Goal: Communication & Community: Answer question/provide support

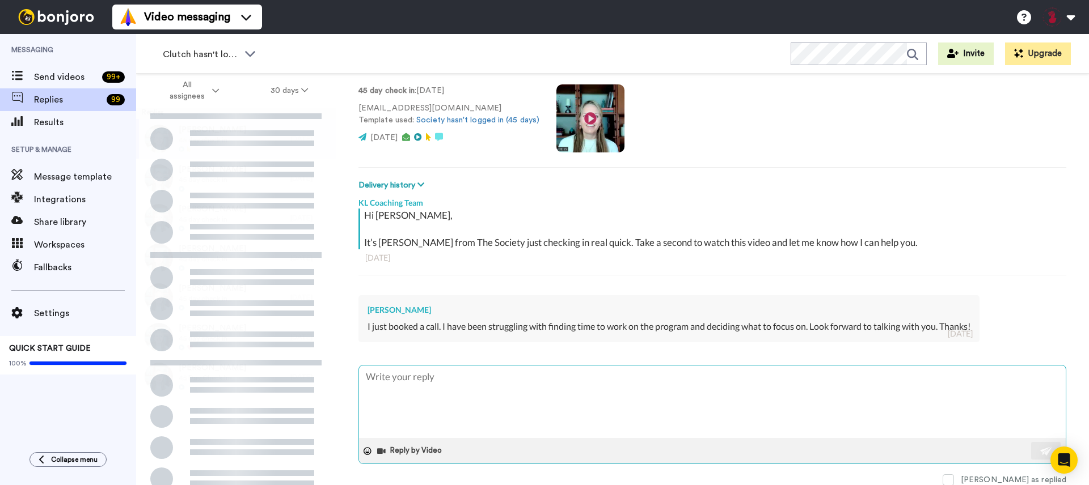
scroll to position [74, 0]
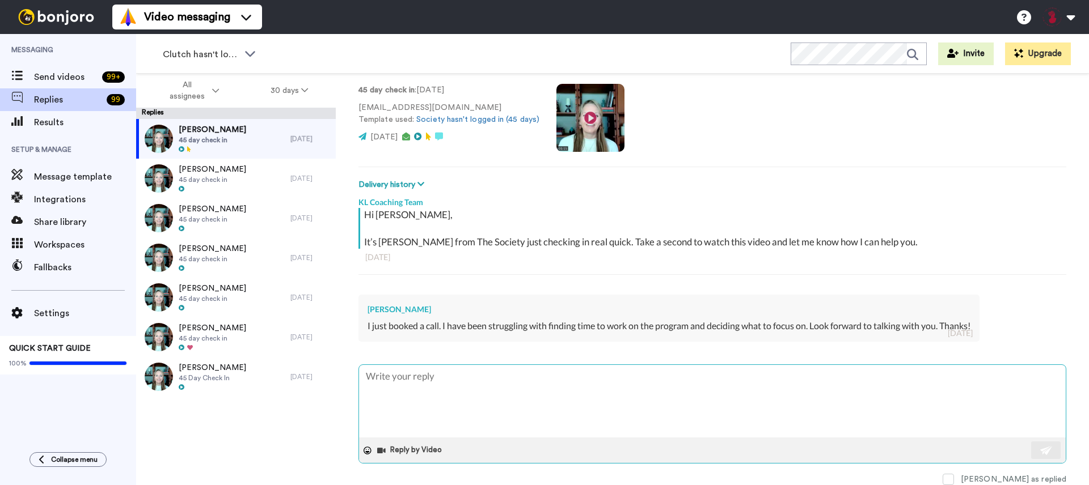
click at [514, 374] on textarea at bounding box center [712, 401] width 707 height 73
type textarea "x"
type textarea "Y"
type textarea "x"
type textarea "Ya"
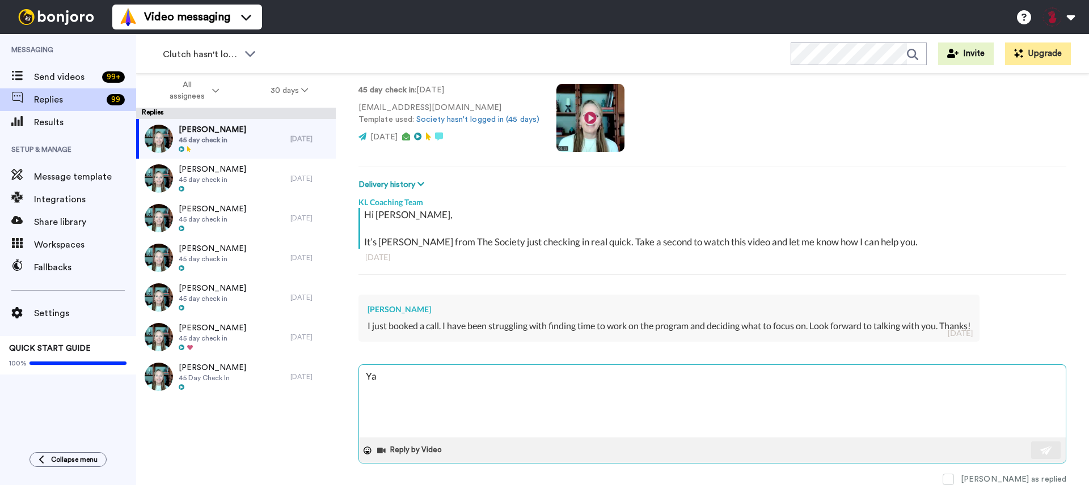
type textarea "x"
type textarea "Yay"
type textarea "x"
type textarea "Yay"
type textarea "x"
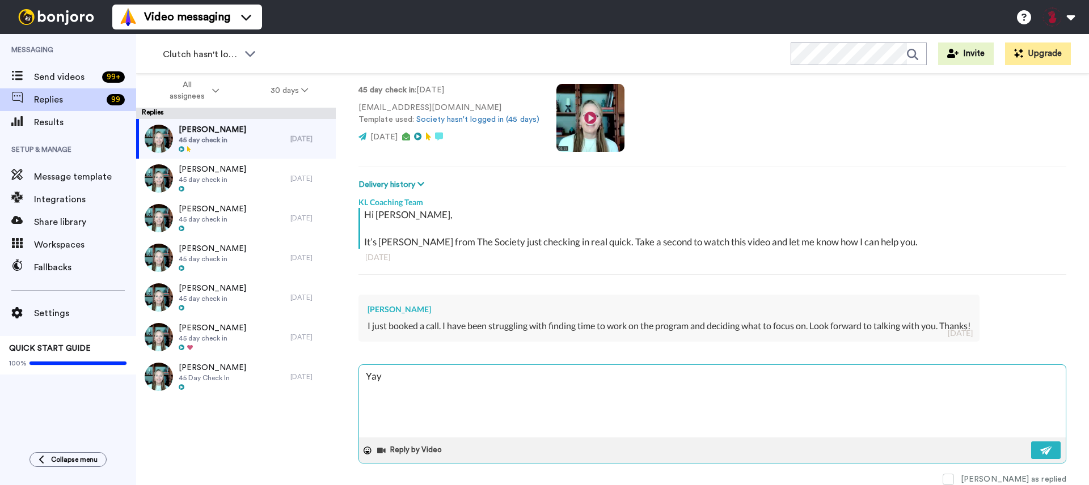
type textarea "Yay c"
type textarea "x"
type textarea "Yay ca"
type textarea "x"
type textarea "Yay can"
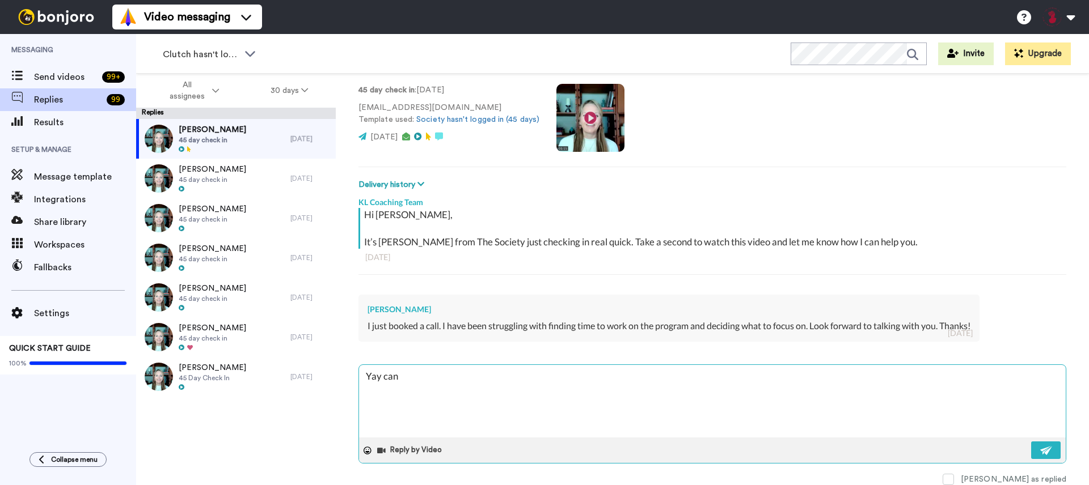
type textarea "x"
type textarea "Yay can'"
type textarea "x"
type textarea "Yay can't"
type textarea "x"
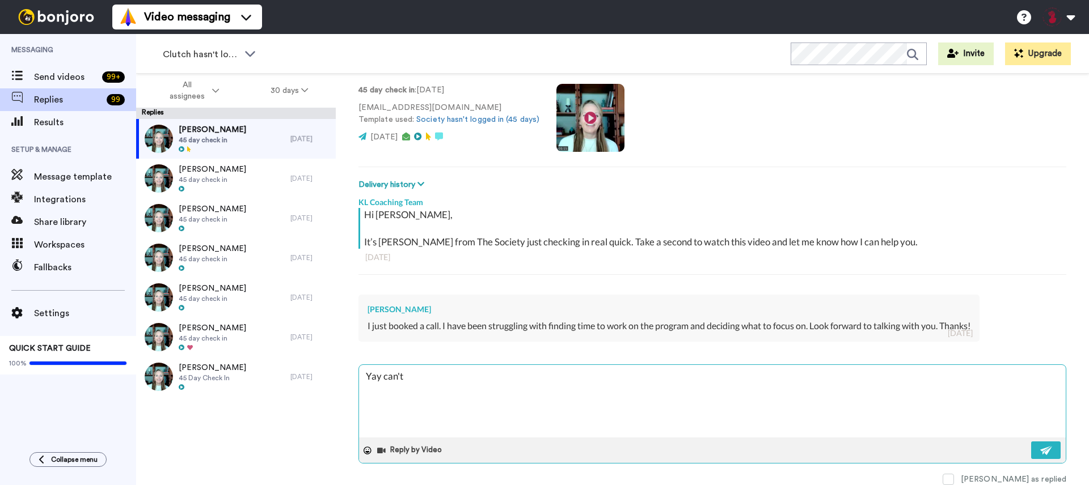
type textarea "Yay can't"
type textarea "x"
type textarea "Yay can't w"
type textarea "x"
type textarea "Yay can't wa"
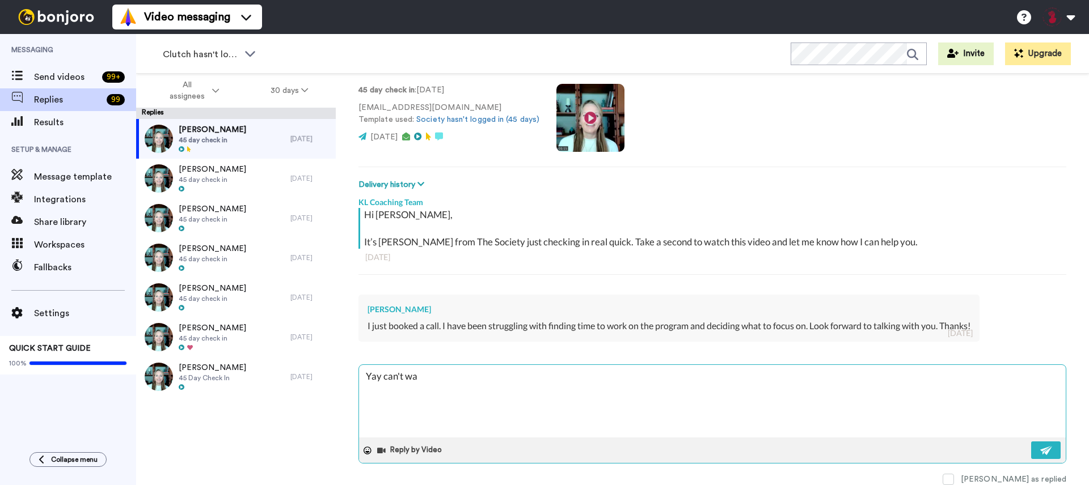
type textarea "x"
type textarea "Yay can't wait"
type textarea "x"
type textarea "Yay can't wait,"
type textarea "x"
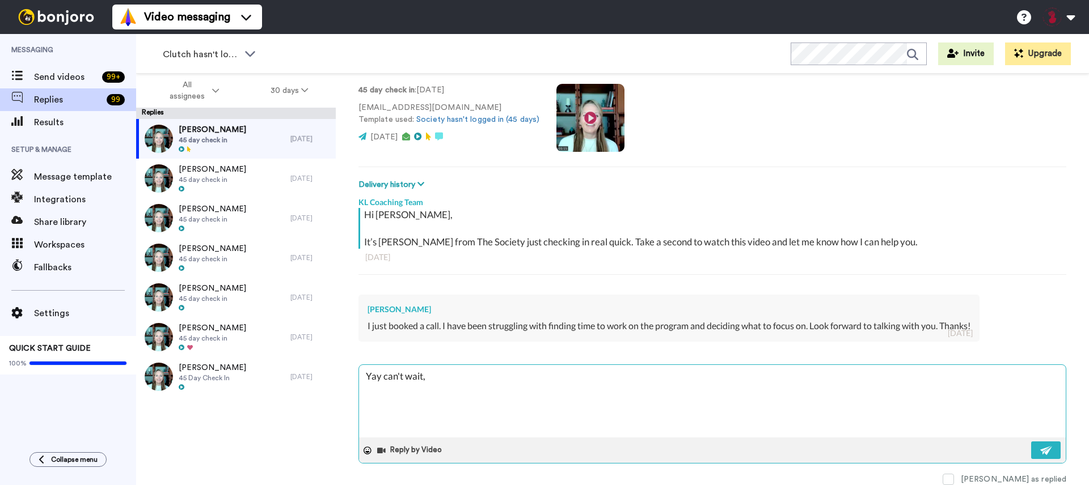
type textarea "Yay can't wait, s"
type textarea "x"
type textarea "Yay can't wait, se"
type textarea "x"
type textarea "Yay can't wait, see"
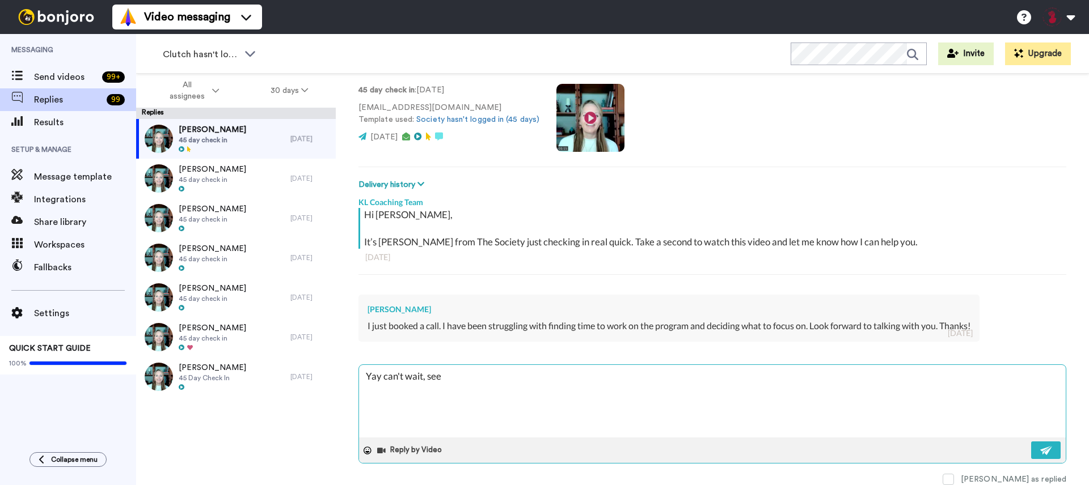
type textarea "x"
type textarea "Yay can't wait, see"
type textarea "x"
type textarea "Yay can't wait, see y"
type textarea "x"
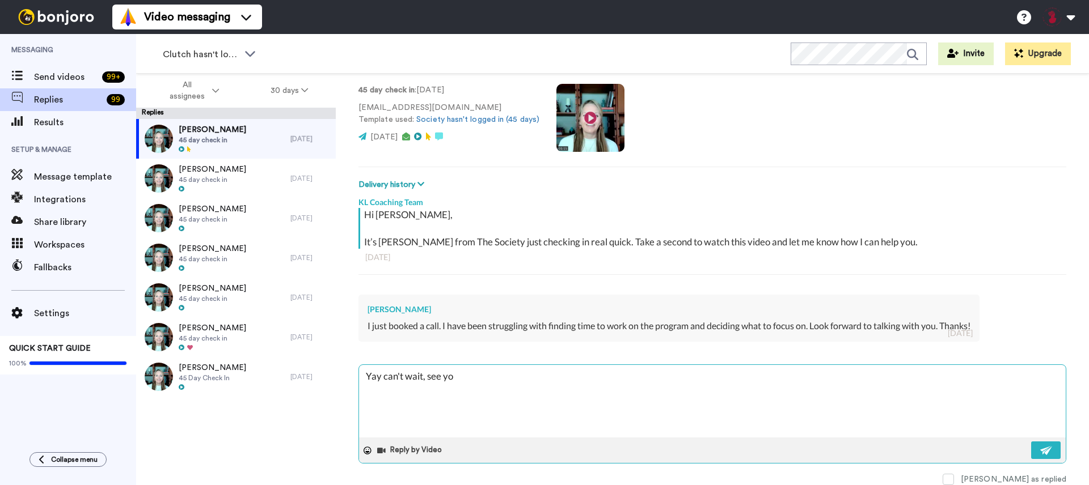
type textarea "Yay can't wait, see you"
type textarea "x"
type textarea "Yay can't wait, see you"
type textarea "x"
type textarea "Yay can't wait, see you n"
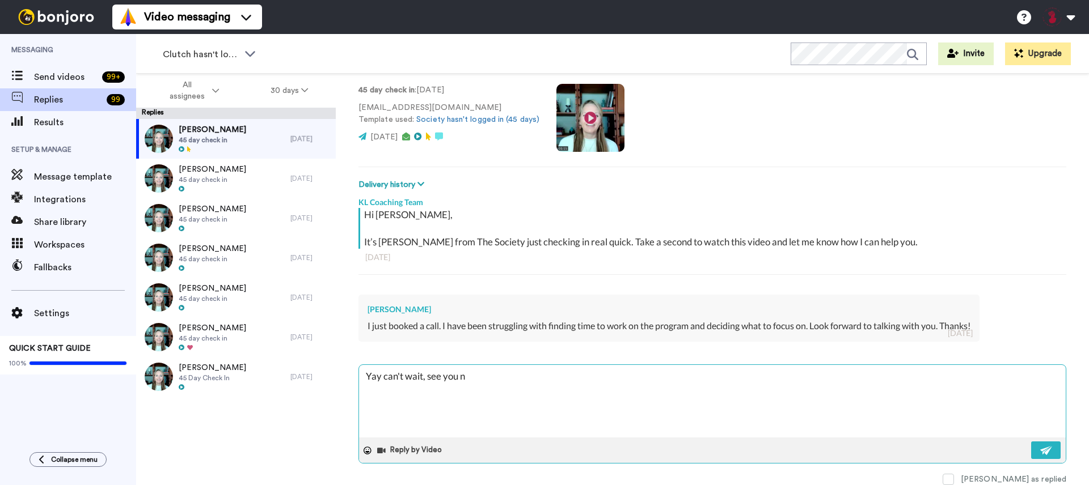
type textarea "x"
type textarea "Yay can't wait, see you ne"
type textarea "x"
type textarea "Yay can't wait, see you nex"
type textarea "x"
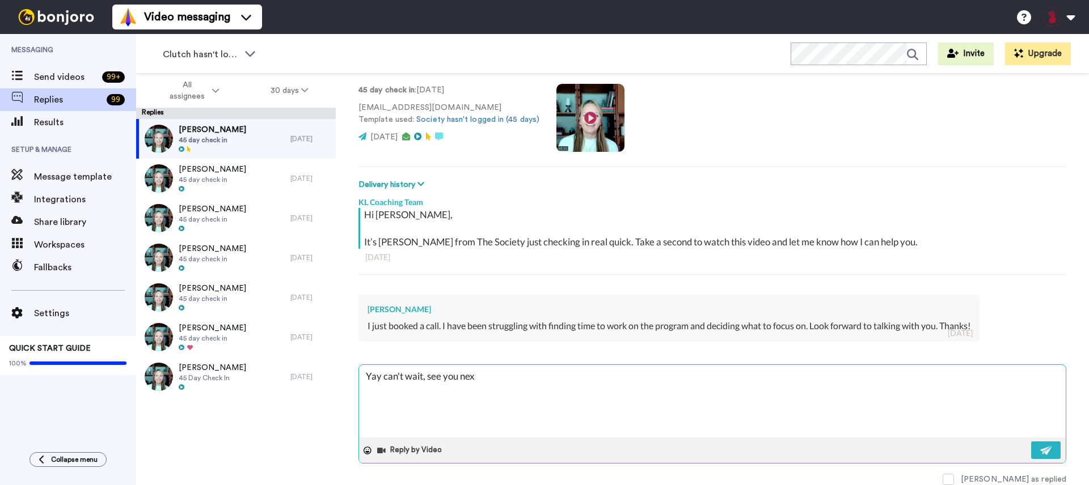
type textarea "Yay can't wait, see you next"
type textarea "x"
type textarea "Yay can't wait, see you next"
type textarea "x"
type textarea "Yay can't wait, see you next T"
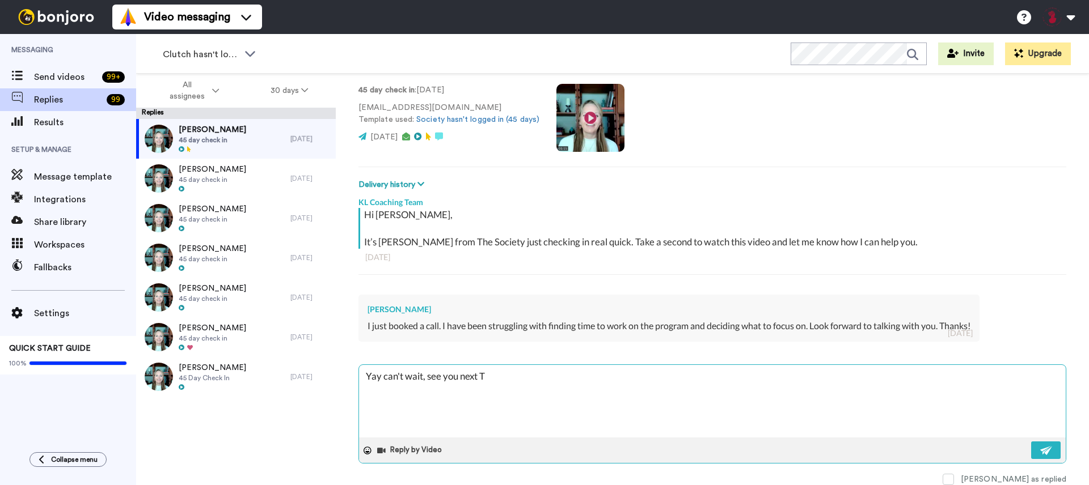
type textarea "x"
type textarea "Yay can't wait, see you next Th"
type textarea "x"
type textarea "Yay can't wait, see you [DATE]"
type textarea "x"
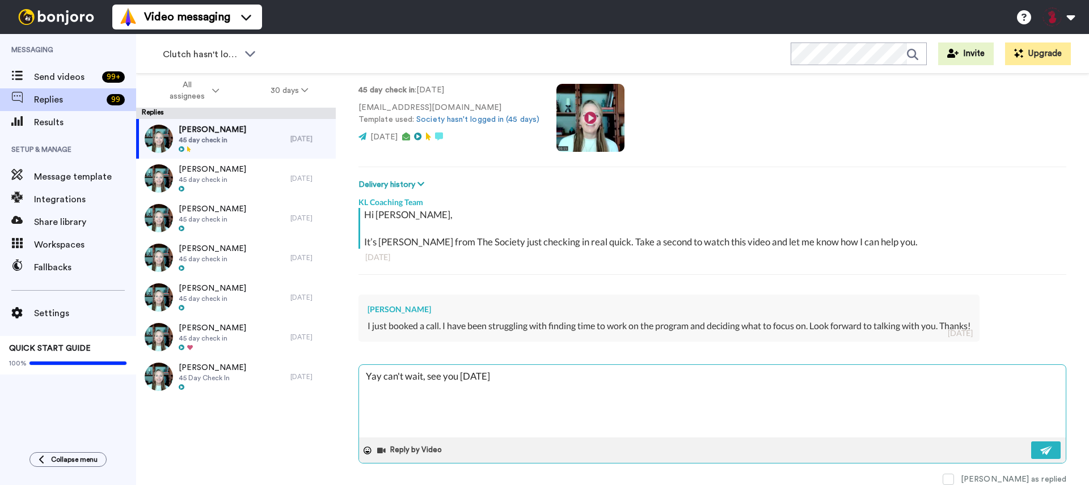
type textarea "Yay can't wait, see you [DATE]"
type textarea "x"
type textarea "Yay can't wait, see you next Thursd"
type textarea "x"
type textarea "Yay can't wait, see you next Thursda"
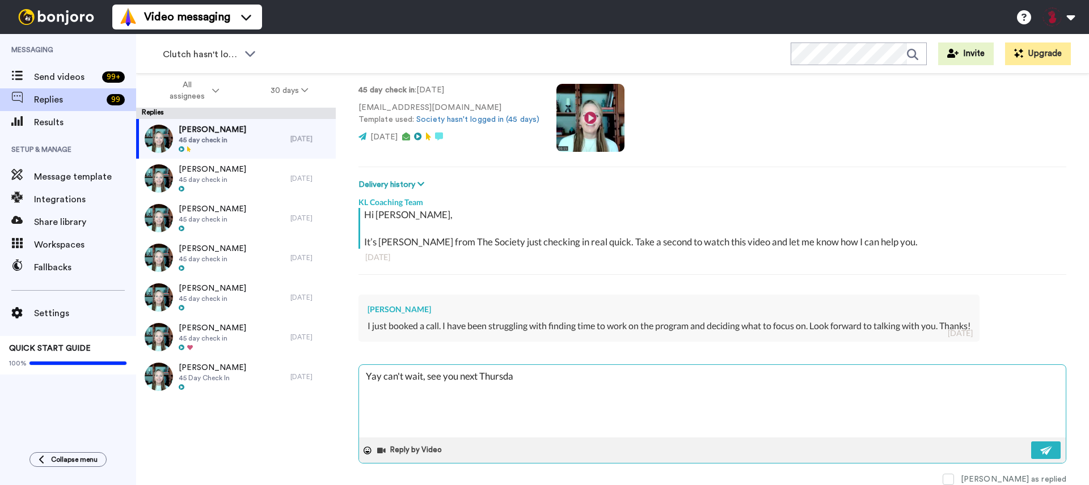
type textarea "x"
type textarea "Yay can't wait, see you [DATE]"
type textarea "x"
type textarea "Yay can't wait, see you [DATE]"
type textarea "x"
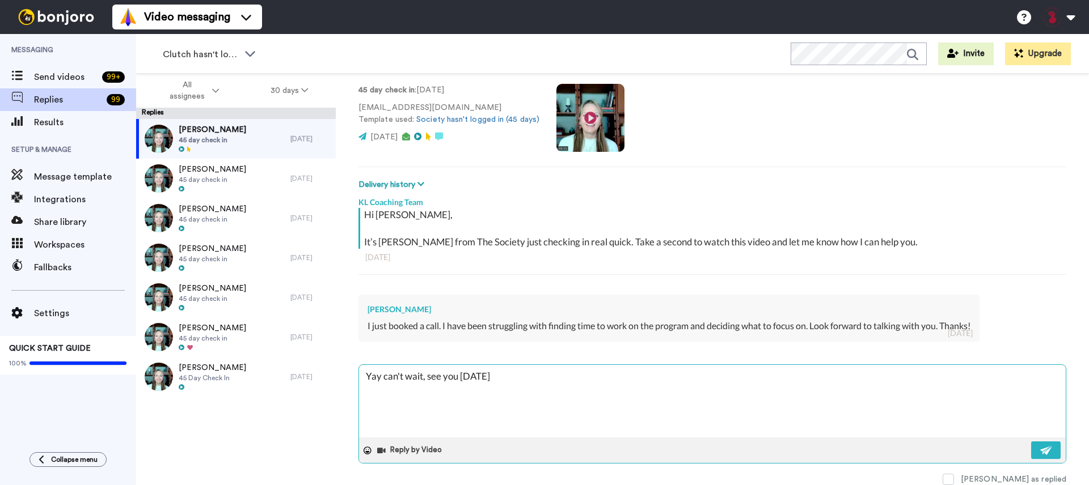
type textarea "Yay can't wait, see you [DATE] S"
type textarea "x"
type textarea "Yay can't wait, see you [DATE] St"
type textarea "x"
type textarea "Yay can't wait, see you [DATE] Sta"
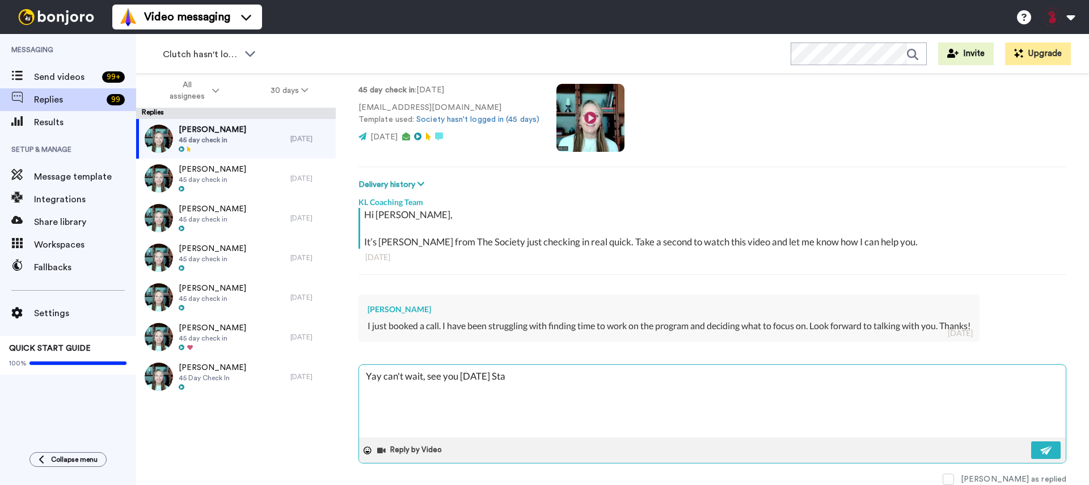
type textarea "x"
type textarea "Yay can't wait, see you [DATE] Stac"
type textarea "x"
type textarea "Yay can't wait, see you [DATE] Stace"
type textarea "x"
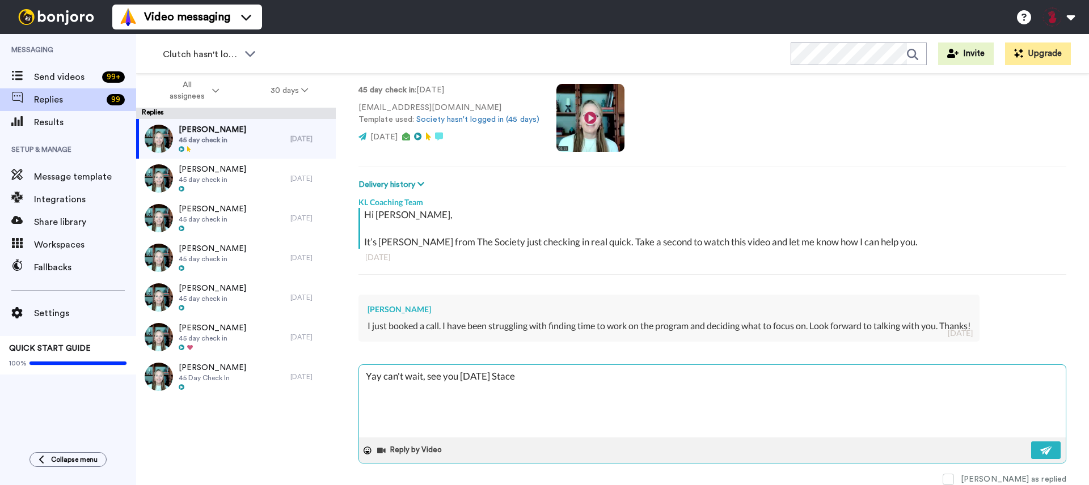
type textarea "Yay can't wait, see you [DATE] [PERSON_NAME]"
type textarea "x"
type textarea "Yay can't wait, see you [DATE] [PERSON_NAME]!"
type textarea "x"
type textarea "Yay can't wait, see you [DATE] [PERSON_NAME]!"
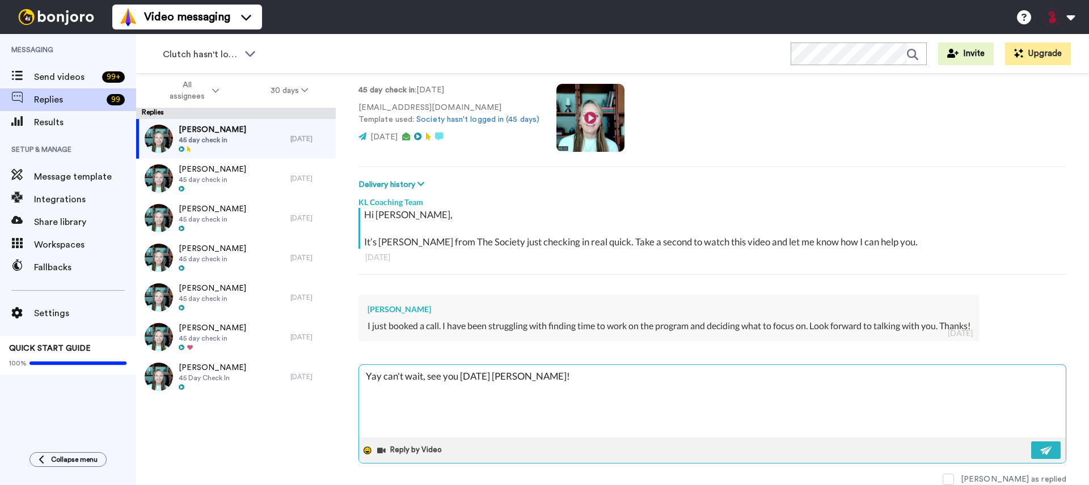
click at [364, 450] on icon at bounding box center [368, 451] width 8 height 8
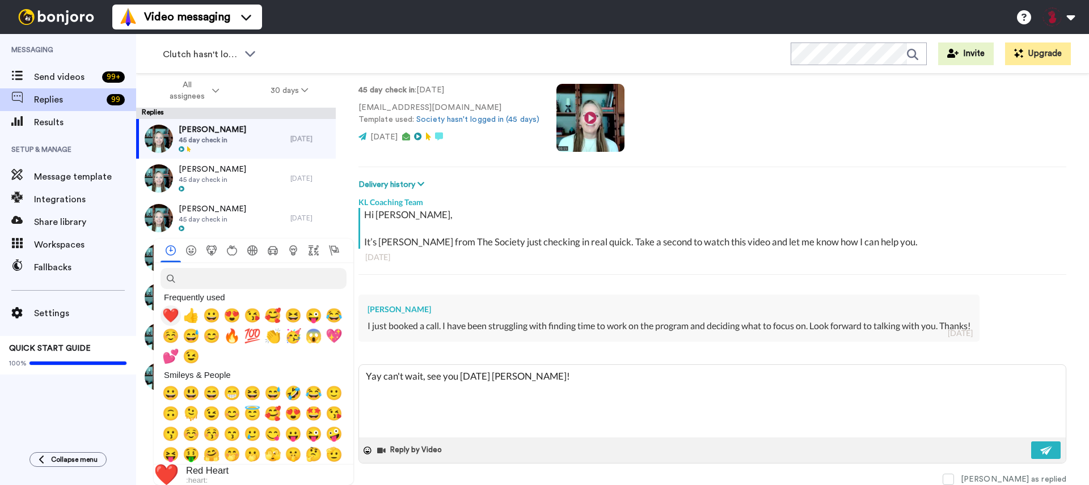
click at [173, 317] on span "❤️" at bounding box center [170, 316] width 17 height 16
type textarea "x"
type textarea "Yay can't wait, see you [DATE] [PERSON_NAME]! ❤️"
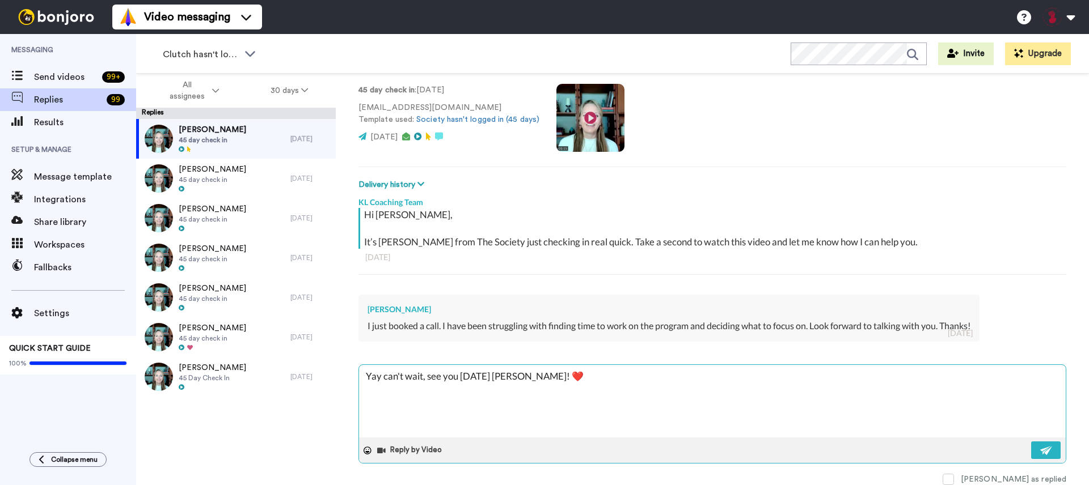
click at [644, 386] on textarea "Yay can't wait, see you [DATE] [PERSON_NAME]! ❤️" at bounding box center [712, 401] width 707 height 73
type textarea "x"
type textarea "Yay can't wait, see you [DATE] [PERSON_NAME]! ❤️"
type textarea "x"
type textarea "Yay can't wait, see you [DATE] [PERSON_NAME]! ❤️ -"
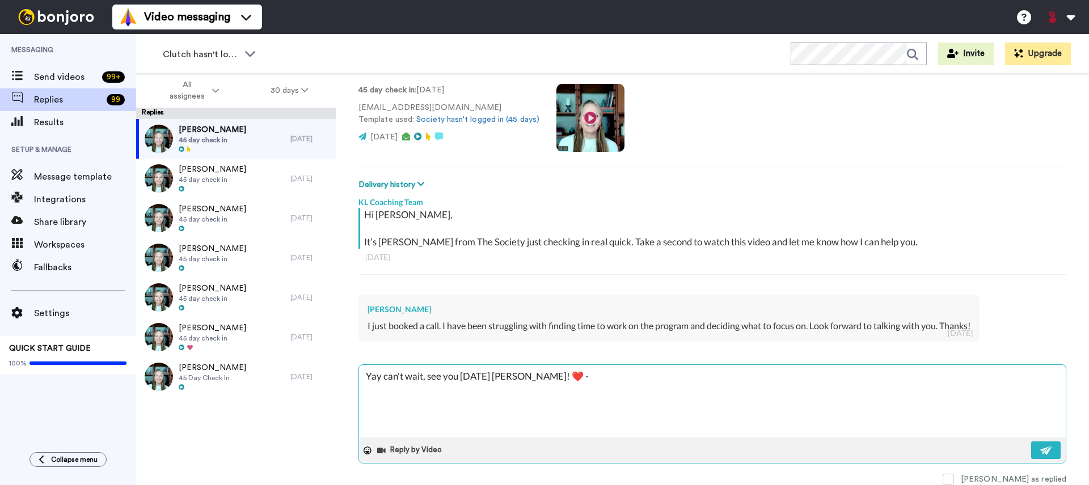
type textarea "x"
type textarea "Yay can't wait, see you [DATE] [PERSON_NAME]! ❤️ -Z"
type textarea "x"
type textarea "Yay can't wait, see you [DATE] [PERSON_NAME]! ❤️ -Zz"
type textarea "x"
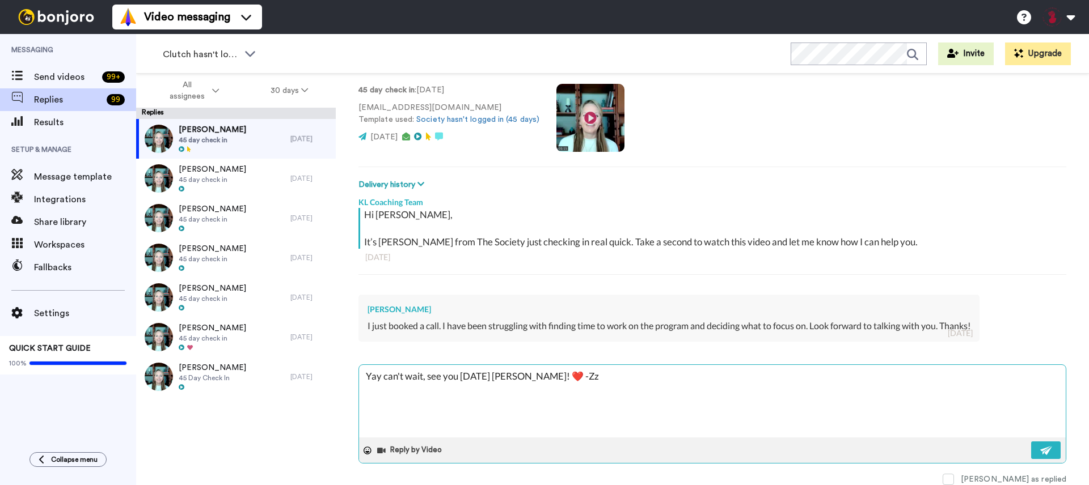
type textarea "Yay can't wait, see you [DATE] [PERSON_NAME]! ❤️ -Z"
type textarea "x"
type textarea "Yay can't wait, see you [DATE] [PERSON_NAME]! ❤️ -X"
type textarea "x"
type textarea "Yay can't wait, see you [DATE] [PERSON_NAME]! ❤️ -XX"
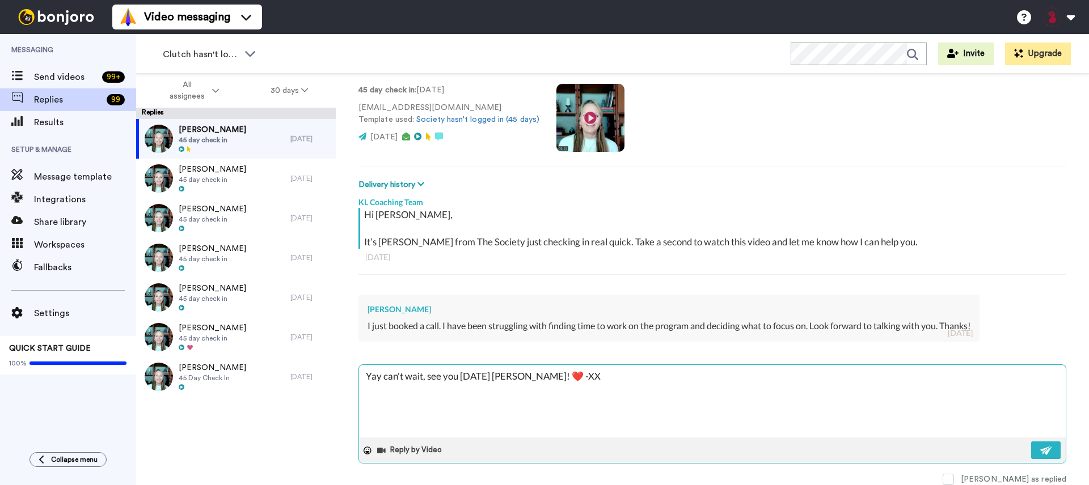
type textarea "x"
type textarea "Yay can't wait, see you [DATE] [PERSON_NAME]! ❤️ -X"
type textarea "x"
type textarea "Yay can't wait, see you [DATE] [PERSON_NAME]! ❤️ -Xx"
type textarea "x"
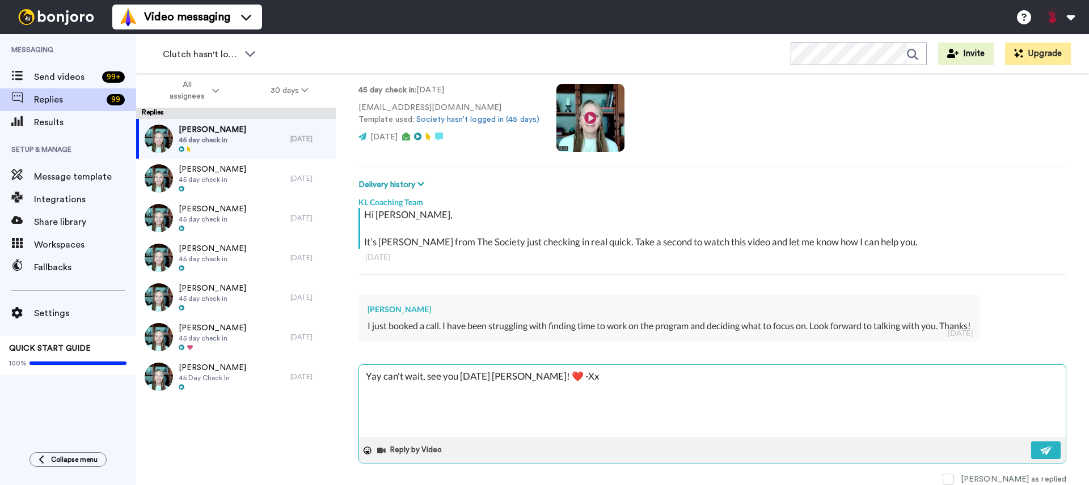
type textarea "Yay can't wait, see you [DATE] [PERSON_NAME]! ❤️ -Xx"
type textarea "x"
type textarea "Yay can't wait, see you [DATE] [PERSON_NAME]! ❤️ -Xx A"
type textarea "x"
type textarea "Yay can't wait, see you [DATE] [PERSON_NAME]! ❤️ -Xx An"
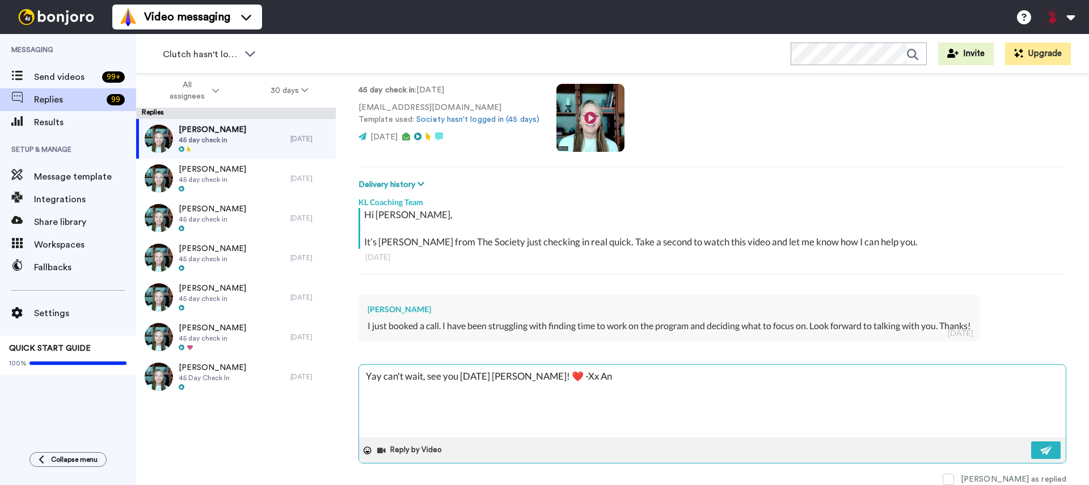
type textarea "x"
type textarea "Yay can't wait, see you [DATE] [PERSON_NAME]! ❤️ -Xx [PERSON_NAME]"
type textarea "x"
type textarea "Yay can't wait, see you [DATE] [PERSON_NAME]! ❤️ -Xx [PERSON_NAME]"
type textarea "x"
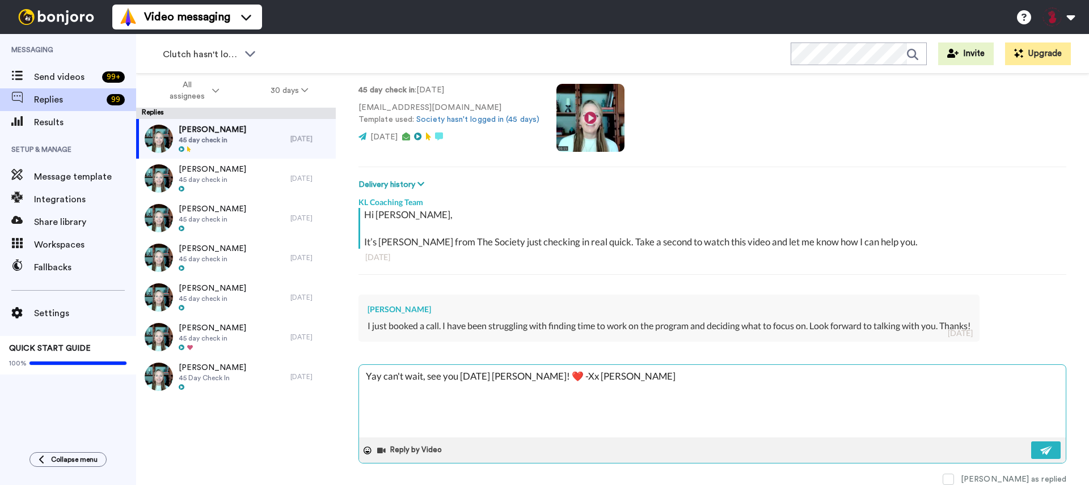
type textarea "Yay can't wait, see you [DATE] [PERSON_NAME]! ❤️ -Xx [PERSON_NAME]"
type textarea "x"
type textarea "Yay can't wait, see you [DATE] [PERSON_NAME]! ❤️ -X [PERSON_NAME]"
type textarea "x"
type textarea "Yay can't wait, see you [DATE] [PERSON_NAME]! ❤️ - [PERSON_NAME]"
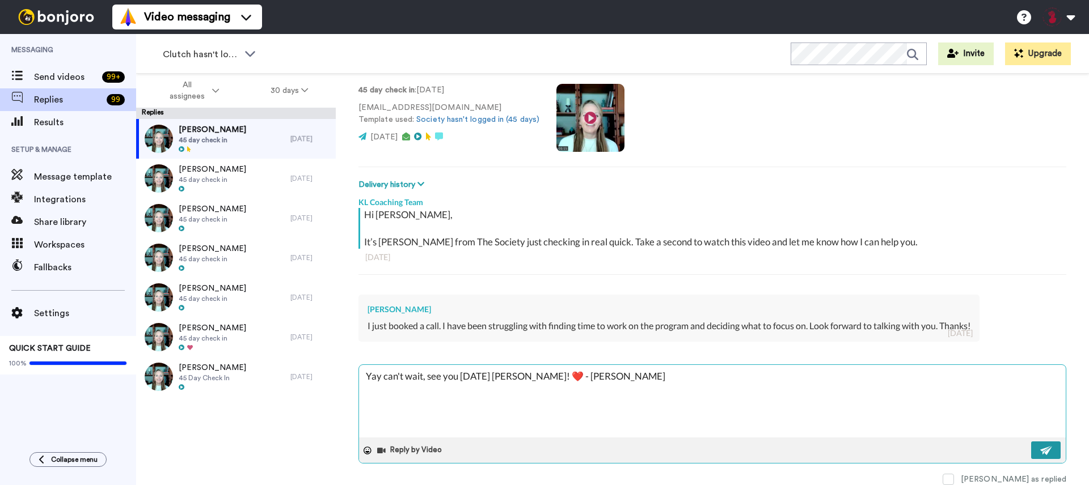
click at [1031, 448] on button at bounding box center [1045, 451] width 29 height 18
type textarea "x"
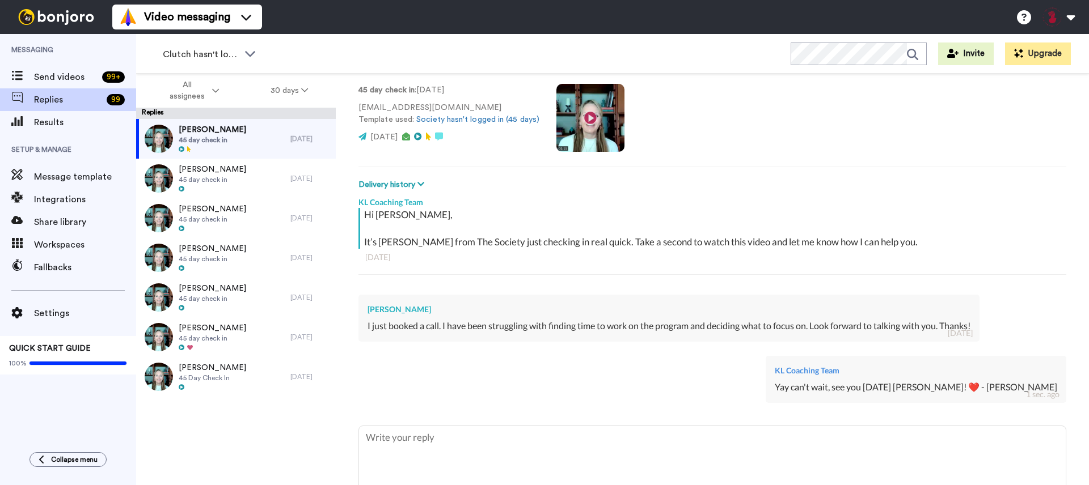
type textarea "x"
